Goal: Find specific page/section: Find specific page/section

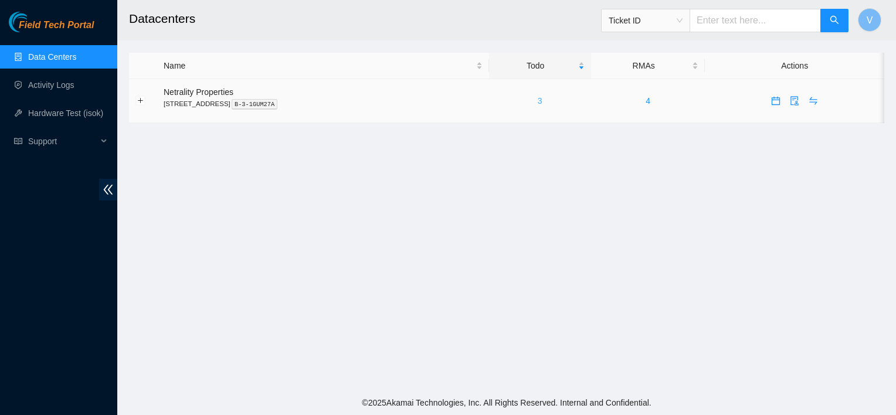
click at [542, 103] on link "3" at bounding box center [540, 100] width 5 height 9
